Goal: Find specific page/section: Find specific page/section

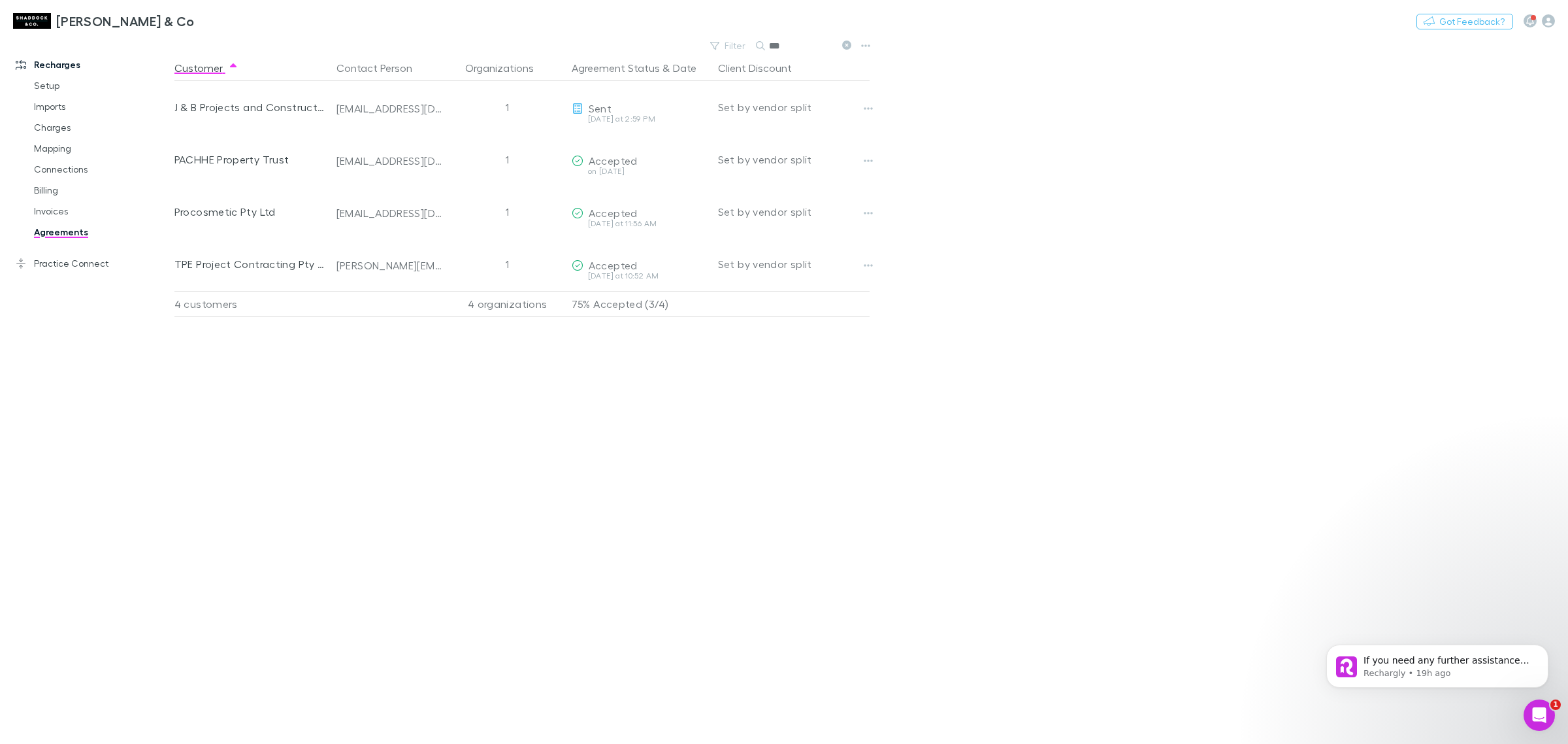
click at [50, 236] on link "Agreements" at bounding box center [102, 232] width 164 height 21
click at [846, 47] on icon at bounding box center [846, 44] width 9 height 9
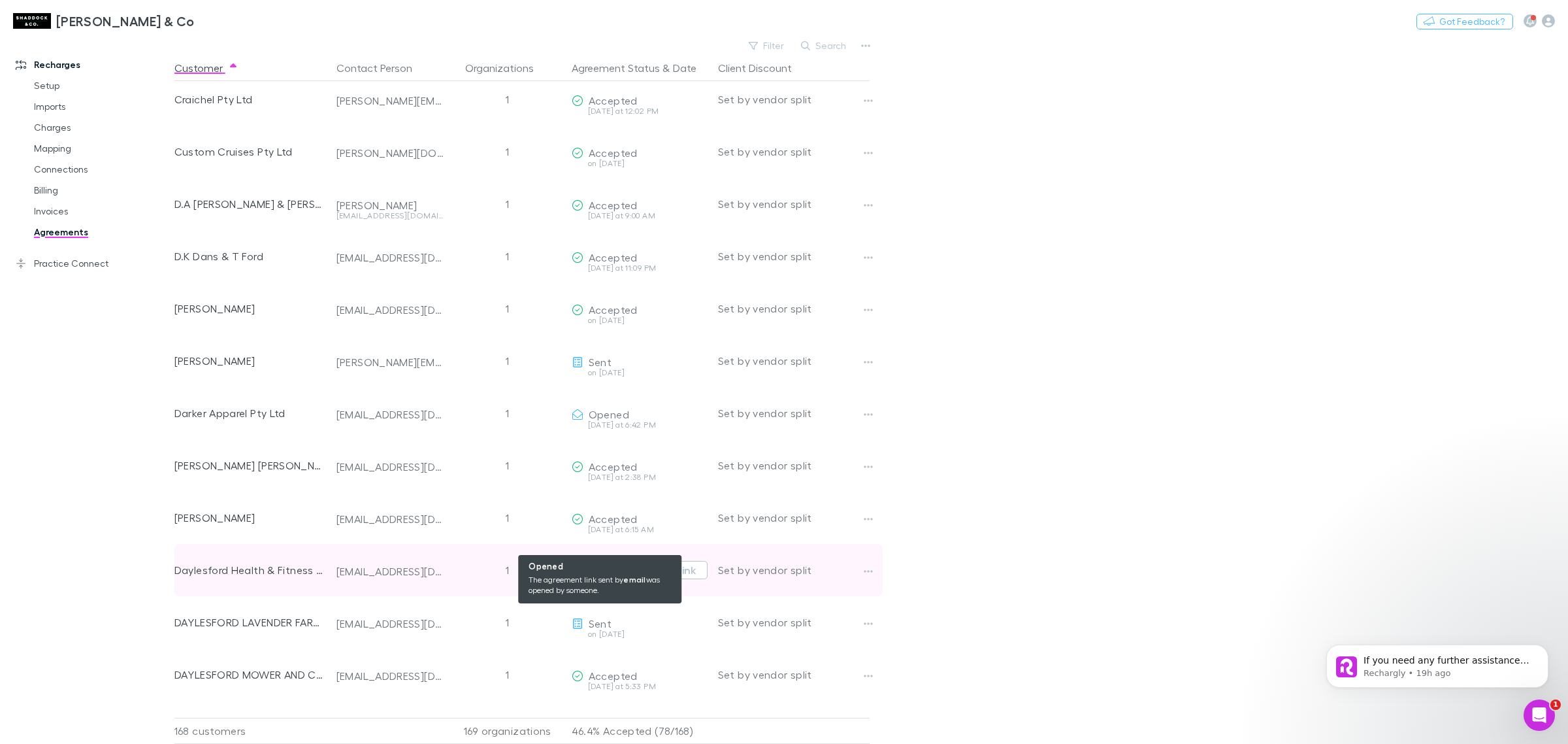
scroll to position [1553, 0]
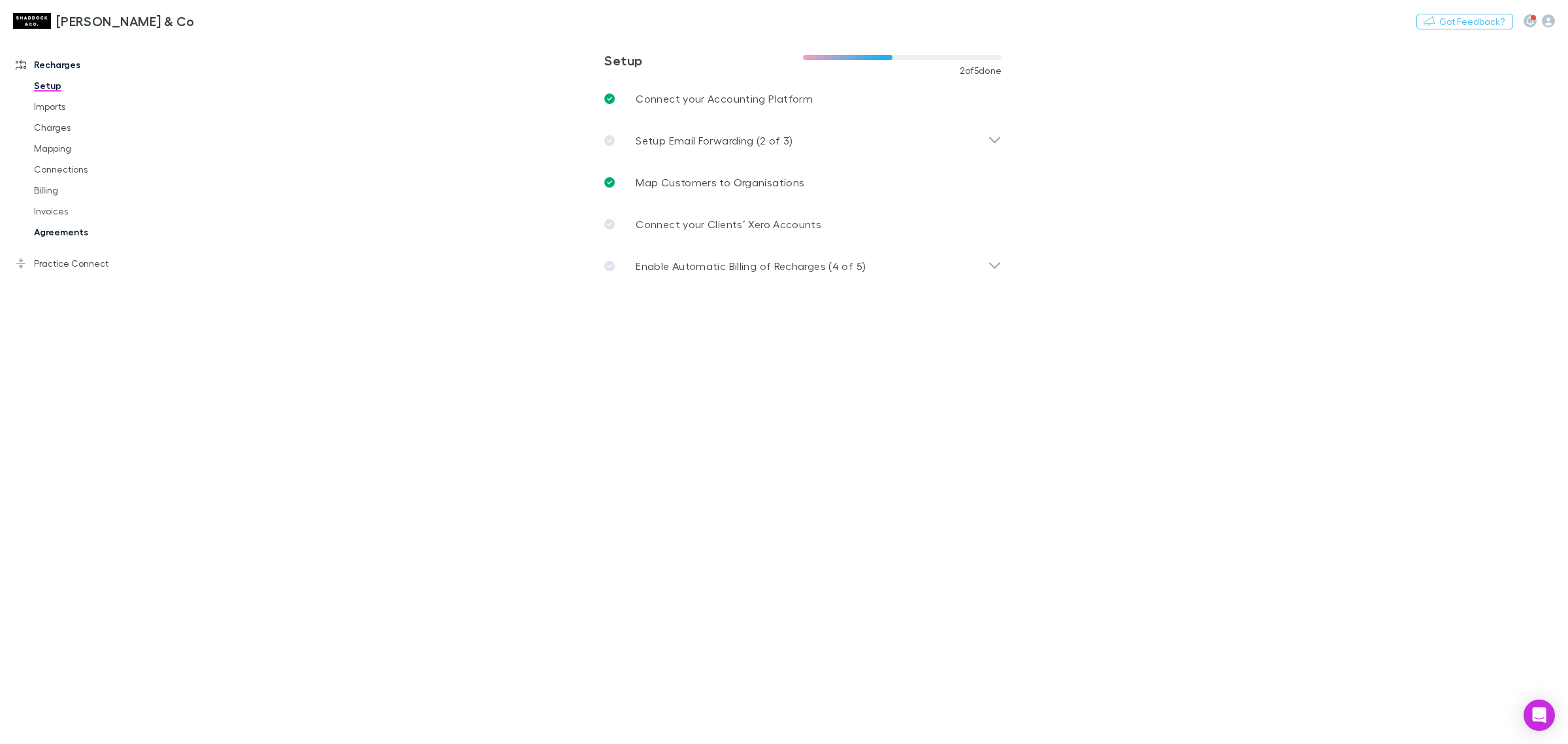
click at [66, 233] on link "Agreements" at bounding box center [102, 232] width 164 height 21
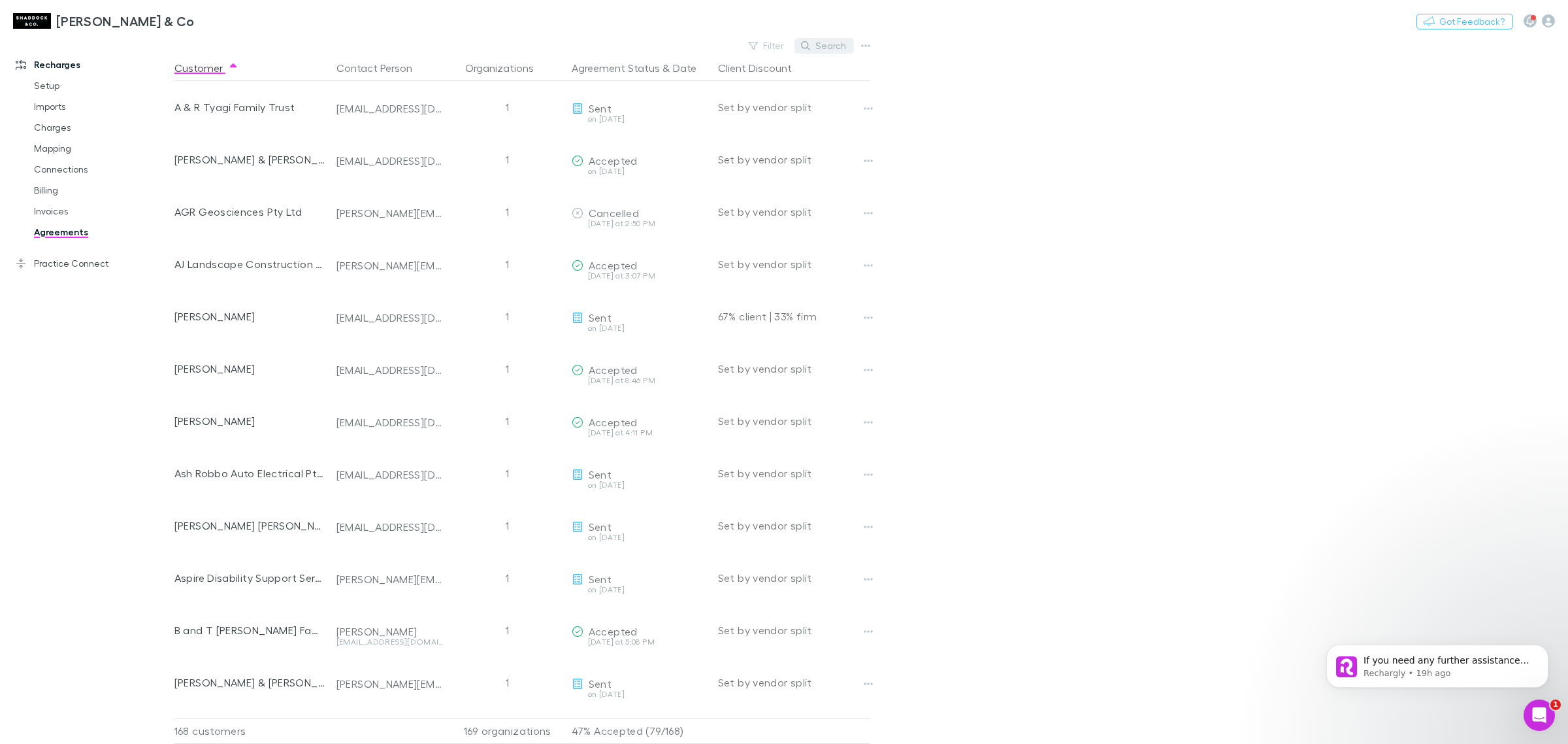
click at [819, 43] on button "Search" at bounding box center [824, 45] width 60 height 15
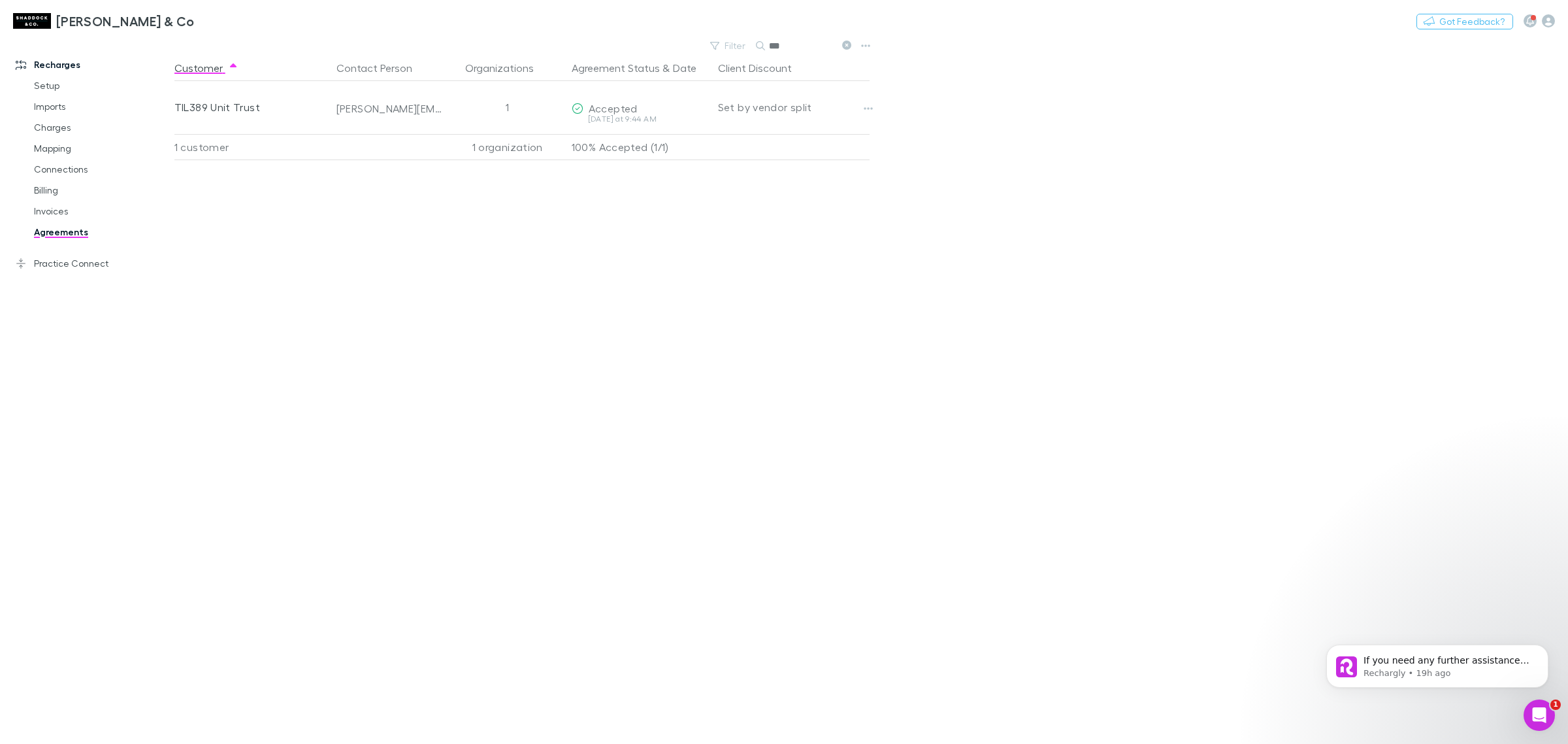
type input "***"
